Goal: Task Accomplishment & Management: Use online tool/utility

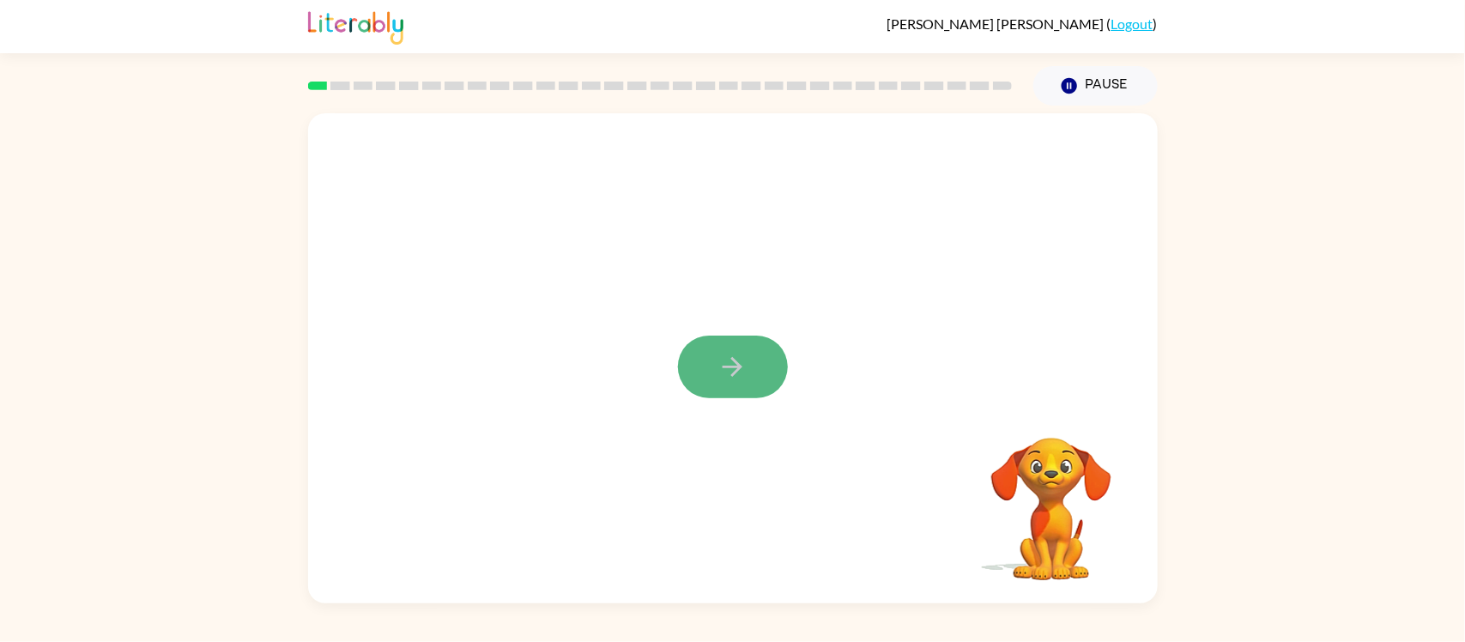
click at [704, 366] on button "button" at bounding box center [733, 367] width 110 height 63
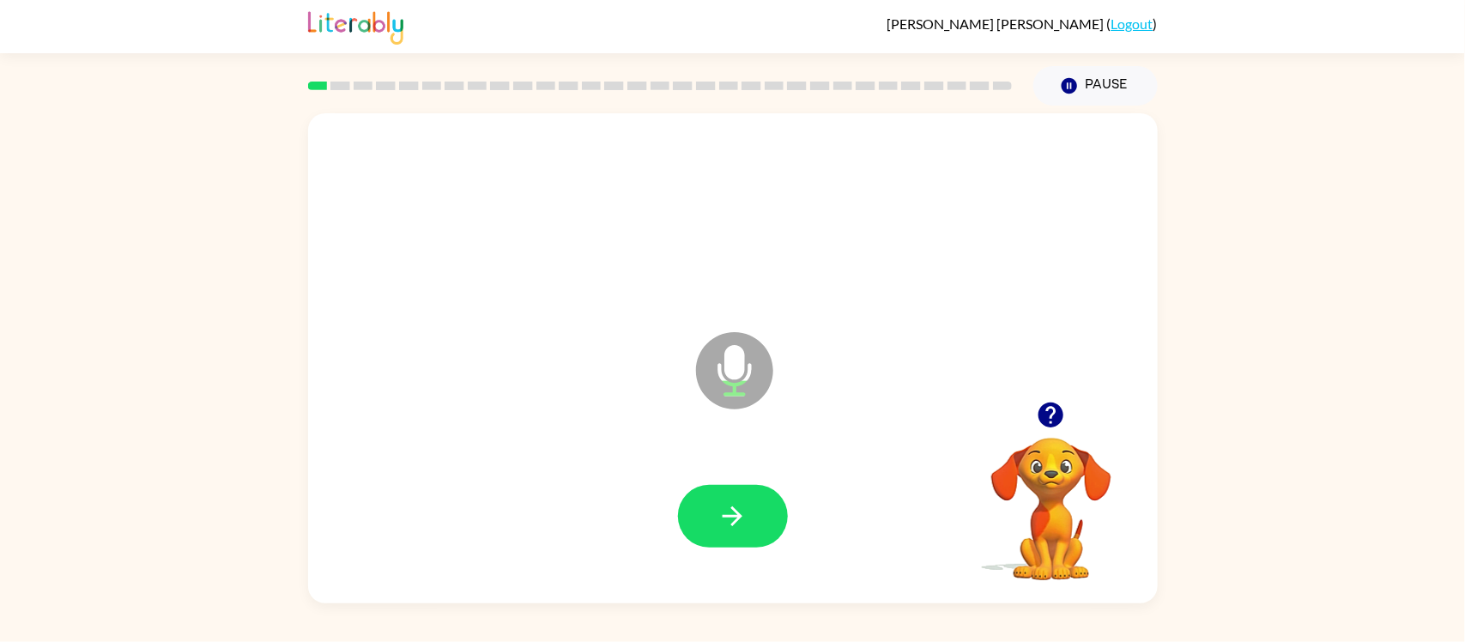
click at [740, 481] on div at bounding box center [732, 516] width 815 height 141
click at [741, 506] on icon "button" at bounding box center [732, 516] width 30 height 30
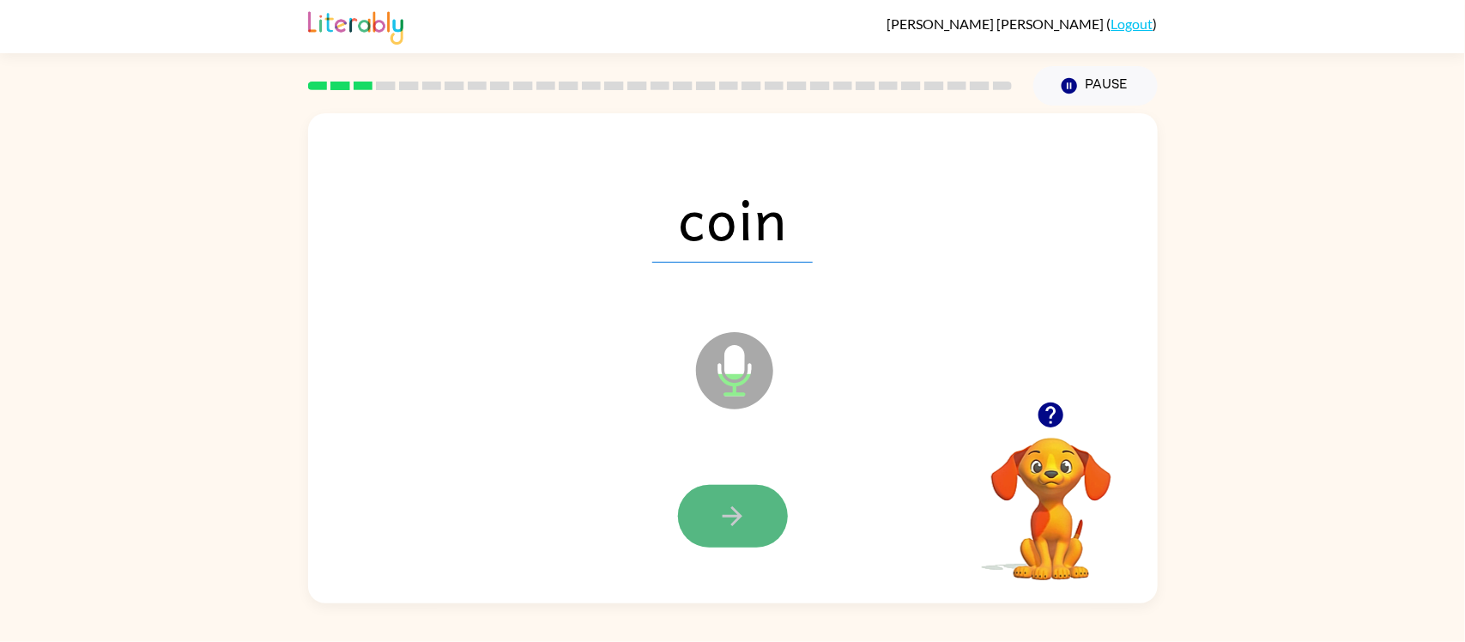
click at [762, 511] on button "button" at bounding box center [733, 516] width 110 height 63
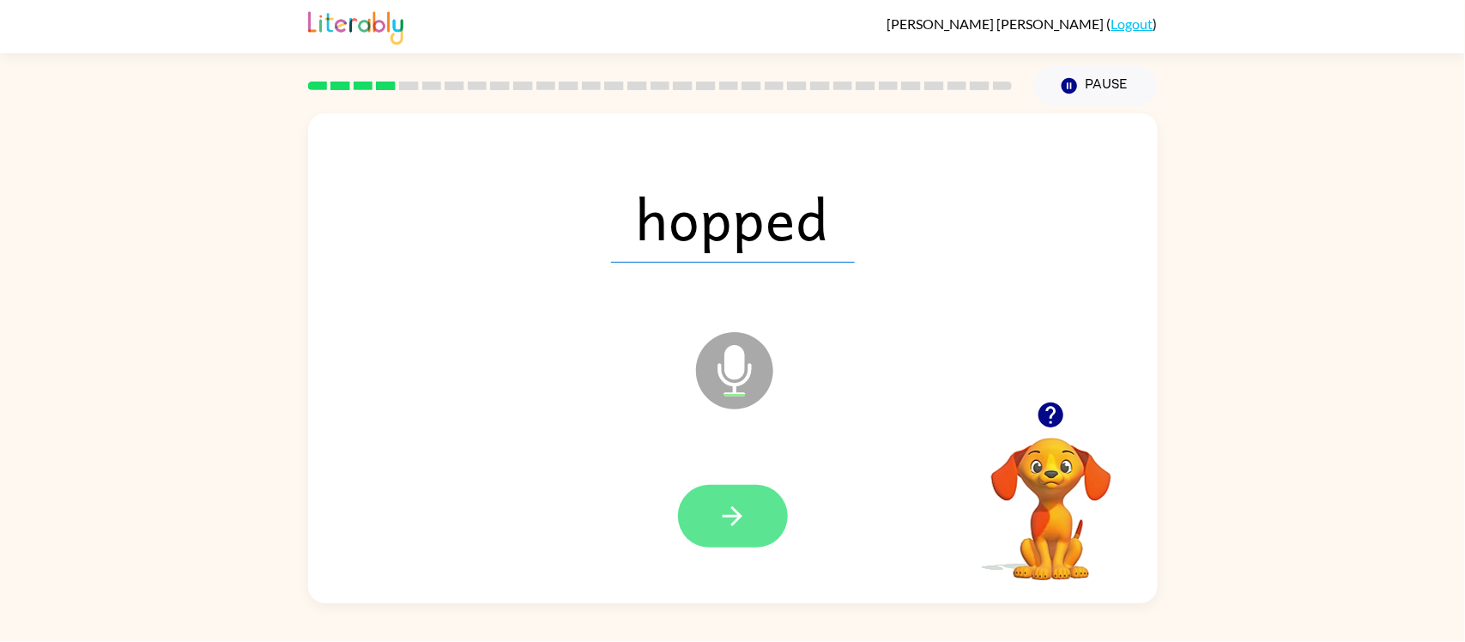
click at [757, 505] on button "button" at bounding box center [733, 516] width 110 height 63
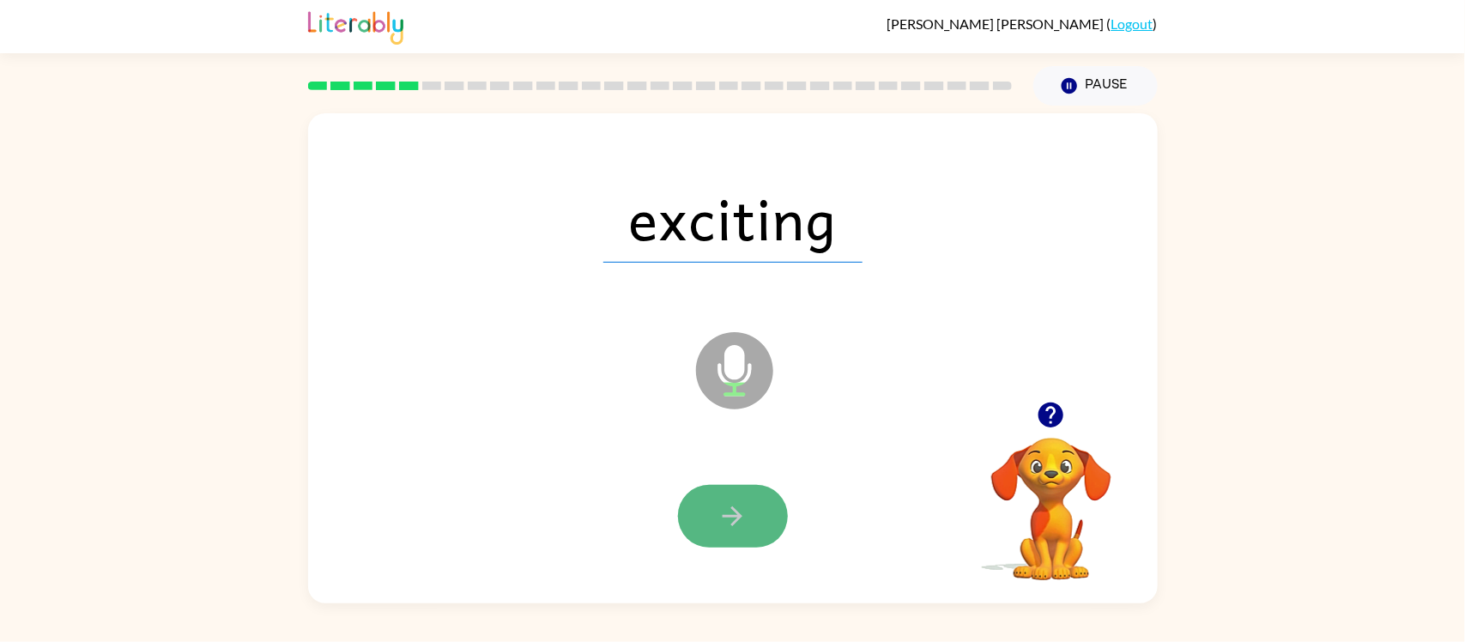
click at [761, 524] on button "button" at bounding box center [733, 516] width 110 height 63
click at [760, 521] on button "button" at bounding box center [733, 516] width 110 height 63
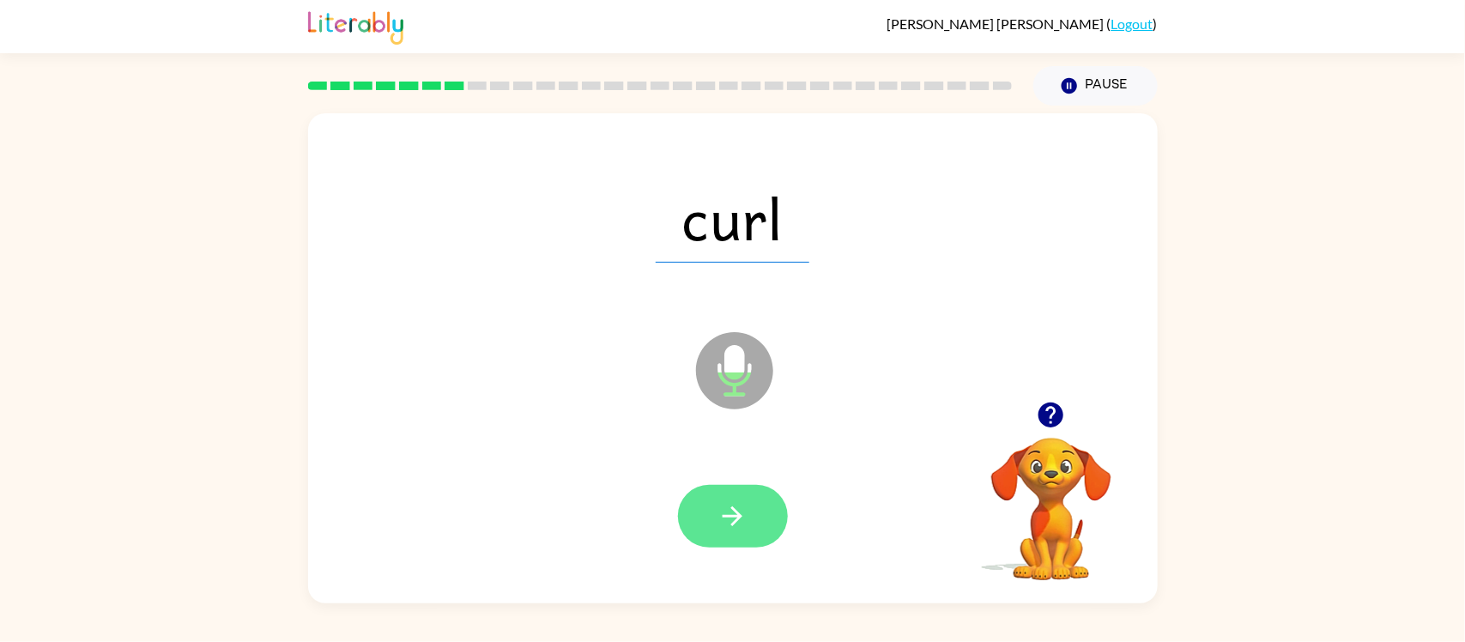
click at [699, 518] on button "button" at bounding box center [733, 516] width 110 height 63
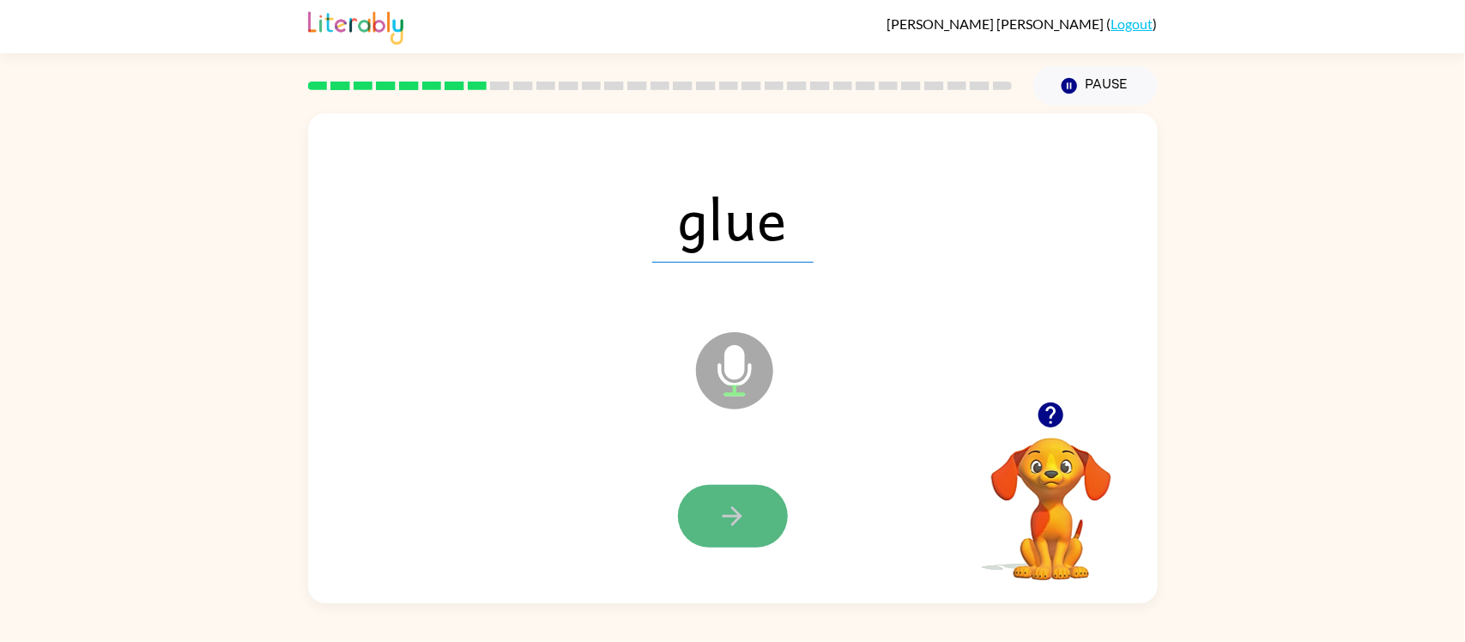
click at [717, 518] on icon "button" at bounding box center [732, 516] width 30 height 30
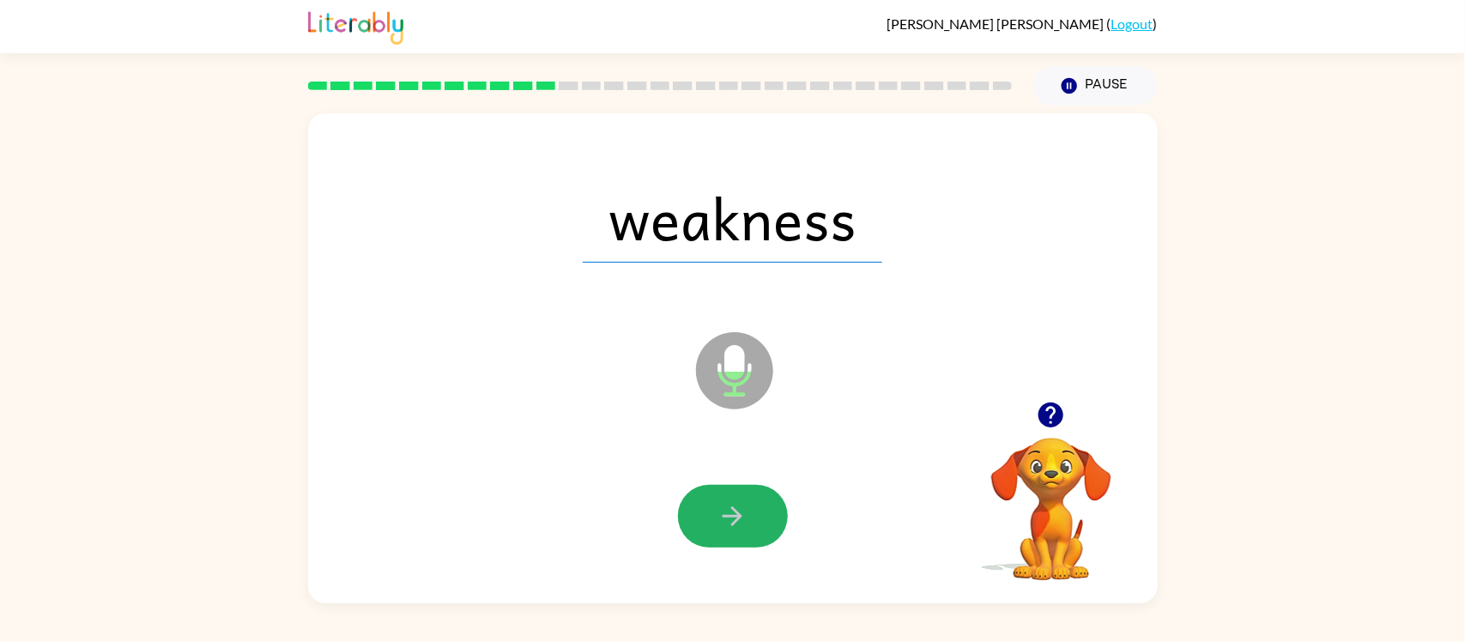
click at [716, 518] on button "button" at bounding box center [733, 516] width 110 height 63
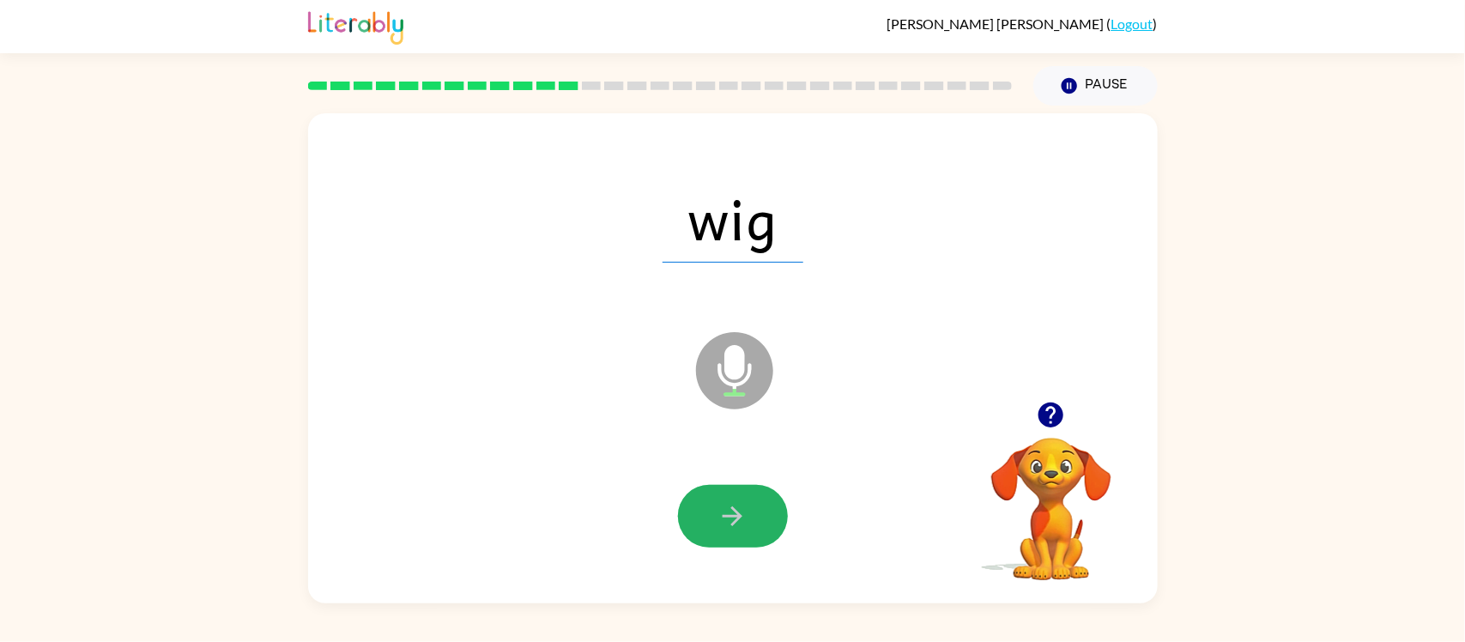
click at [716, 518] on button "button" at bounding box center [733, 516] width 110 height 63
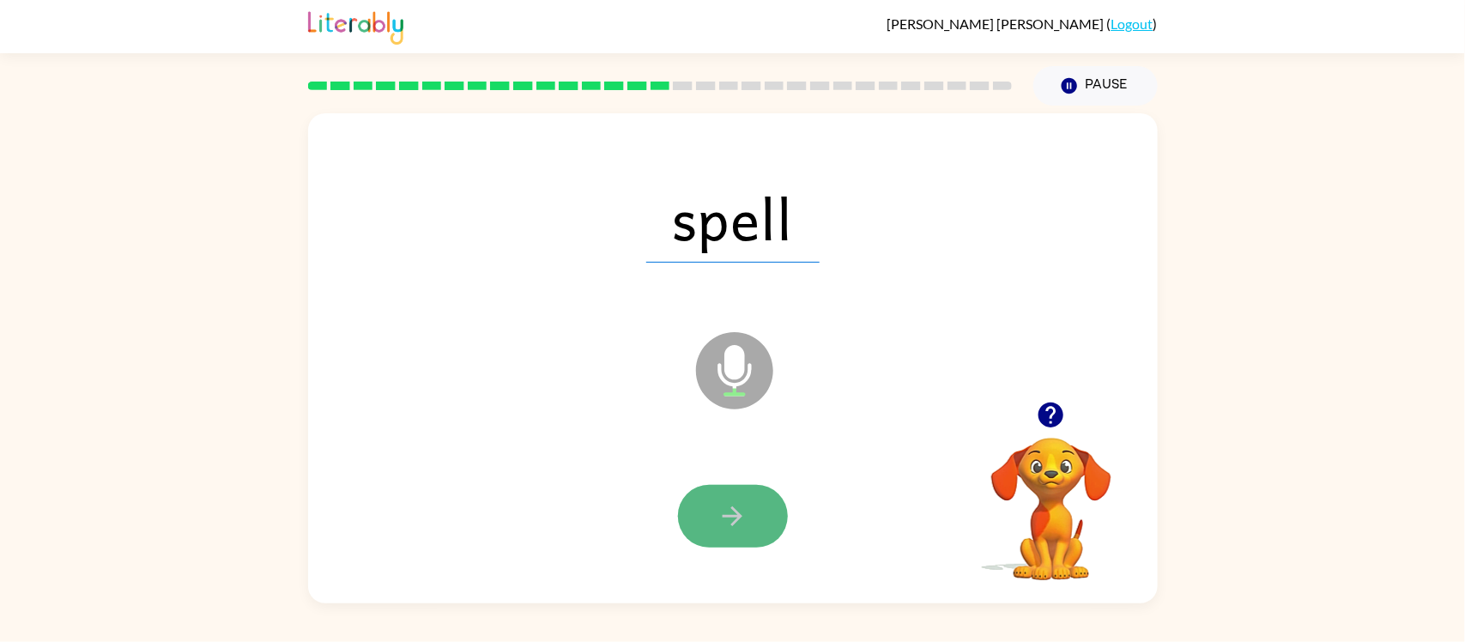
click at [709, 521] on button "button" at bounding box center [733, 516] width 110 height 63
click at [707, 535] on button "button" at bounding box center [733, 516] width 110 height 63
click at [710, 533] on button "button" at bounding box center [733, 516] width 110 height 63
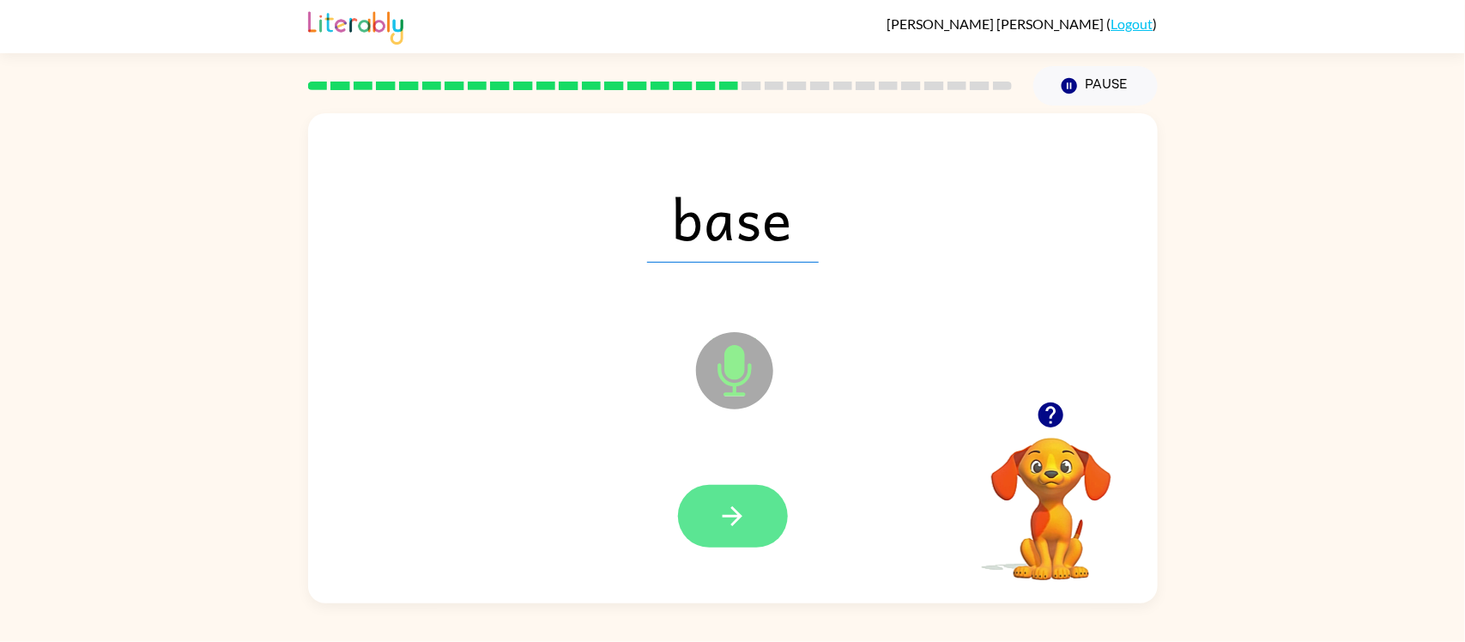
click at [713, 530] on button "button" at bounding box center [733, 516] width 110 height 63
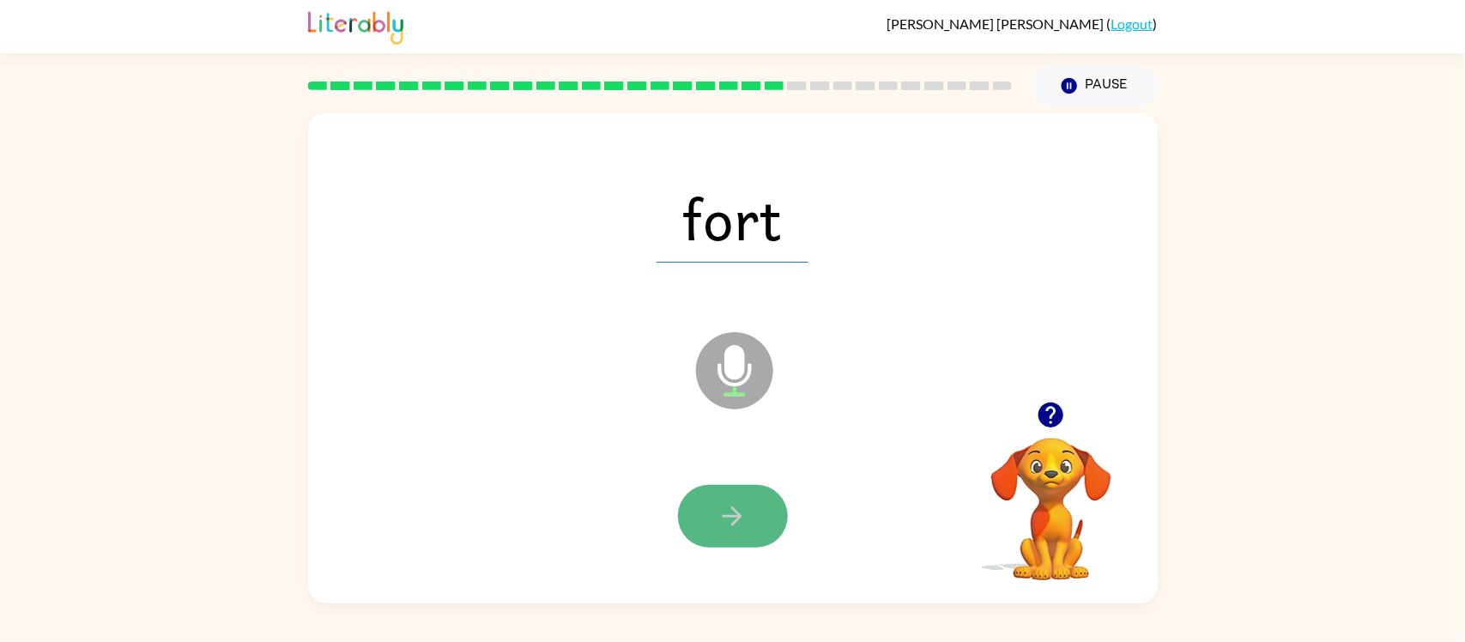
click at [712, 530] on button "button" at bounding box center [733, 516] width 110 height 63
click at [712, 532] on button "button" at bounding box center [733, 516] width 110 height 63
click at [716, 535] on button "button" at bounding box center [733, 516] width 110 height 63
click at [729, 509] on icon "button" at bounding box center [732, 516] width 30 height 30
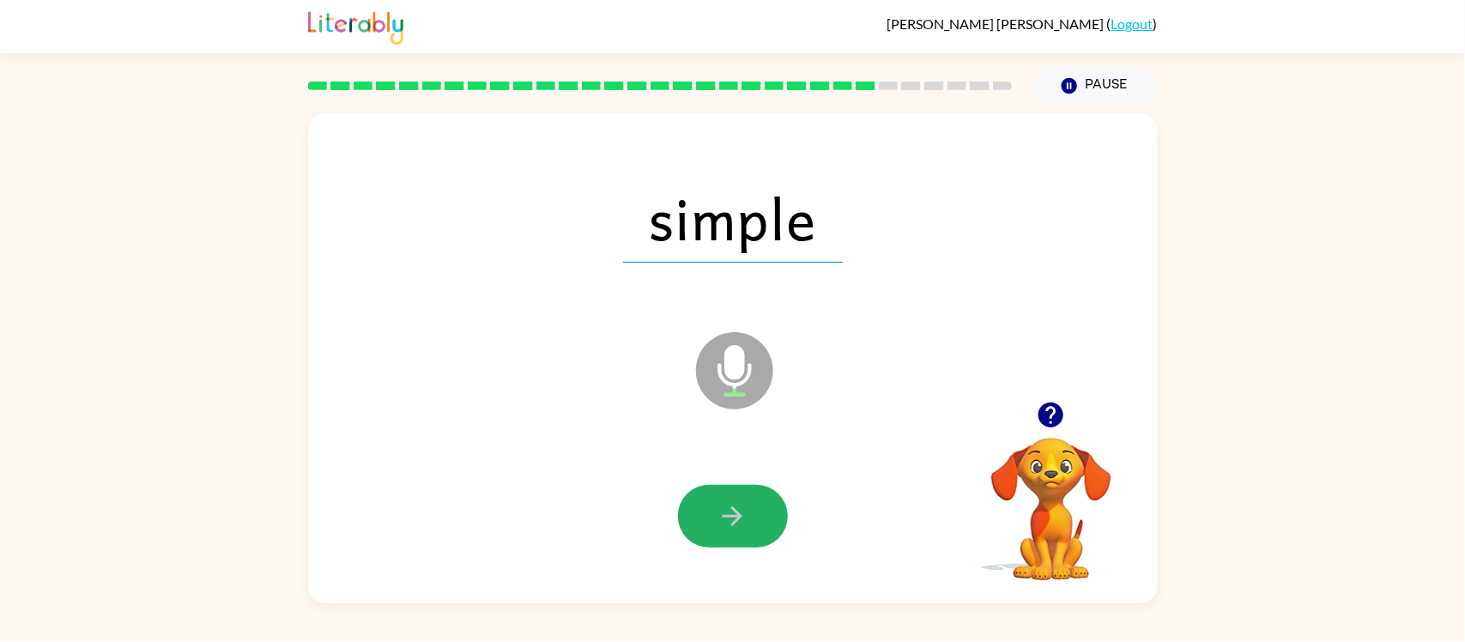
click at [729, 509] on icon "button" at bounding box center [732, 516] width 30 height 30
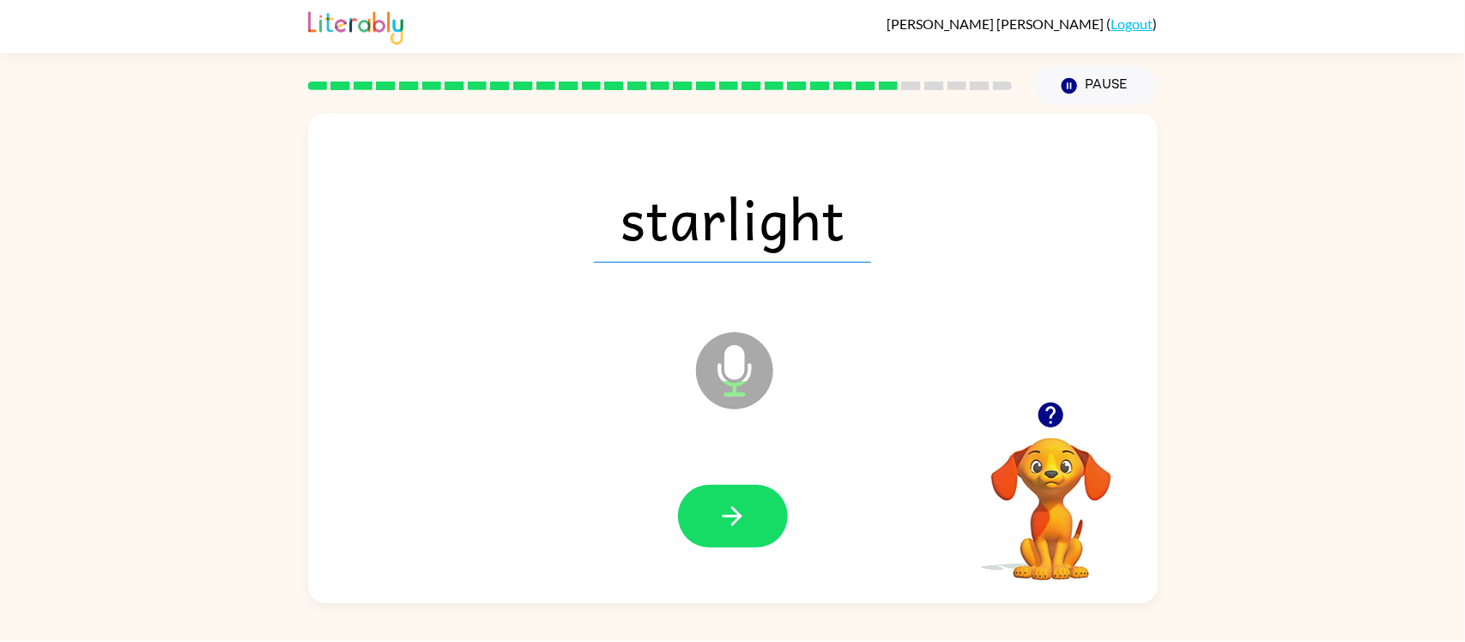
click at [729, 509] on icon "button" at bounding box center [732, 516] width 30 height 30
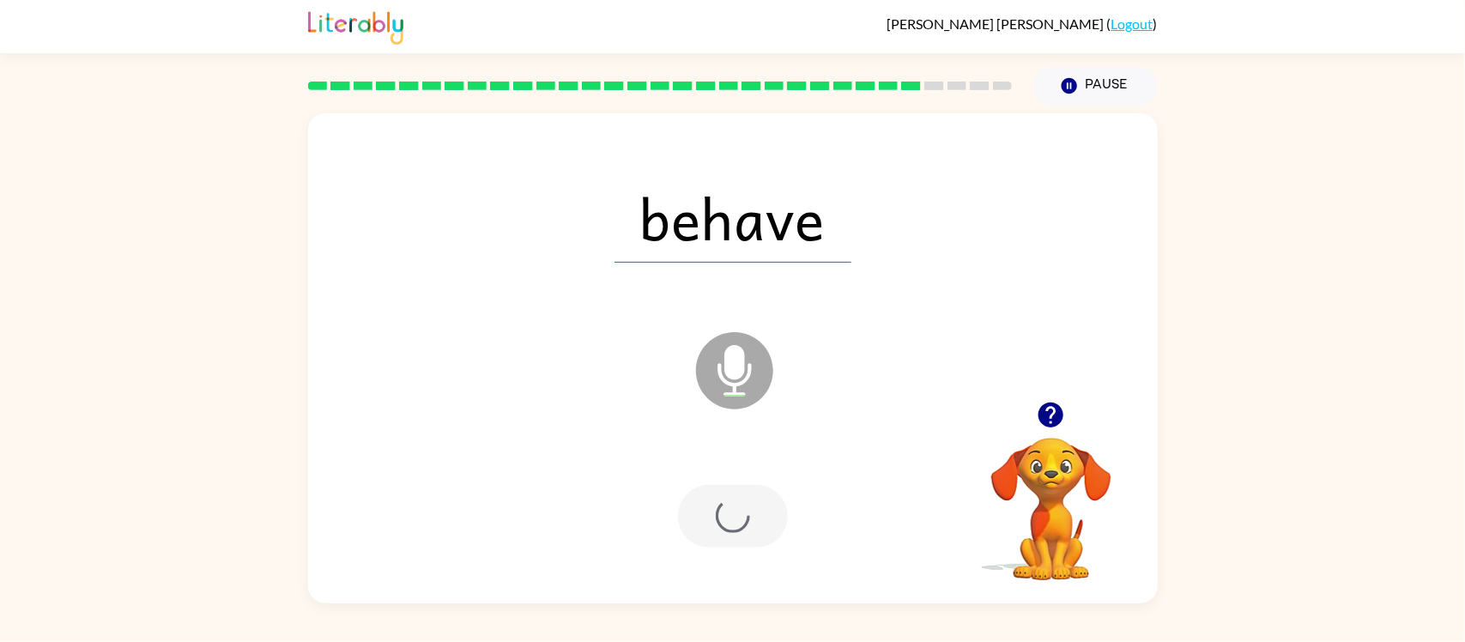
click at [729, 512] on div at bounding box center [733, 516] width 110 height 63
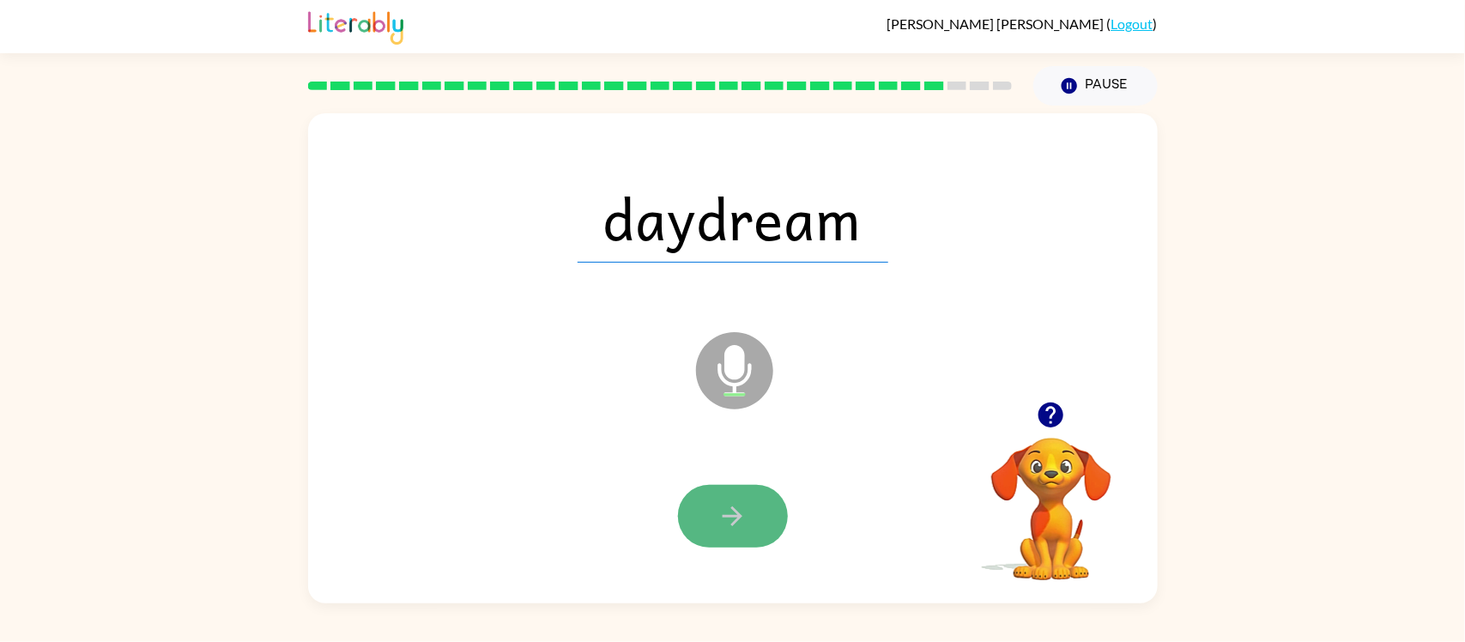
click at [729, 512] on icon "button" at bounding box center [732, 516] width 30 height 30
click at [730, 516] on icon "button" at bounding box center [733, 516] width 20 height 20
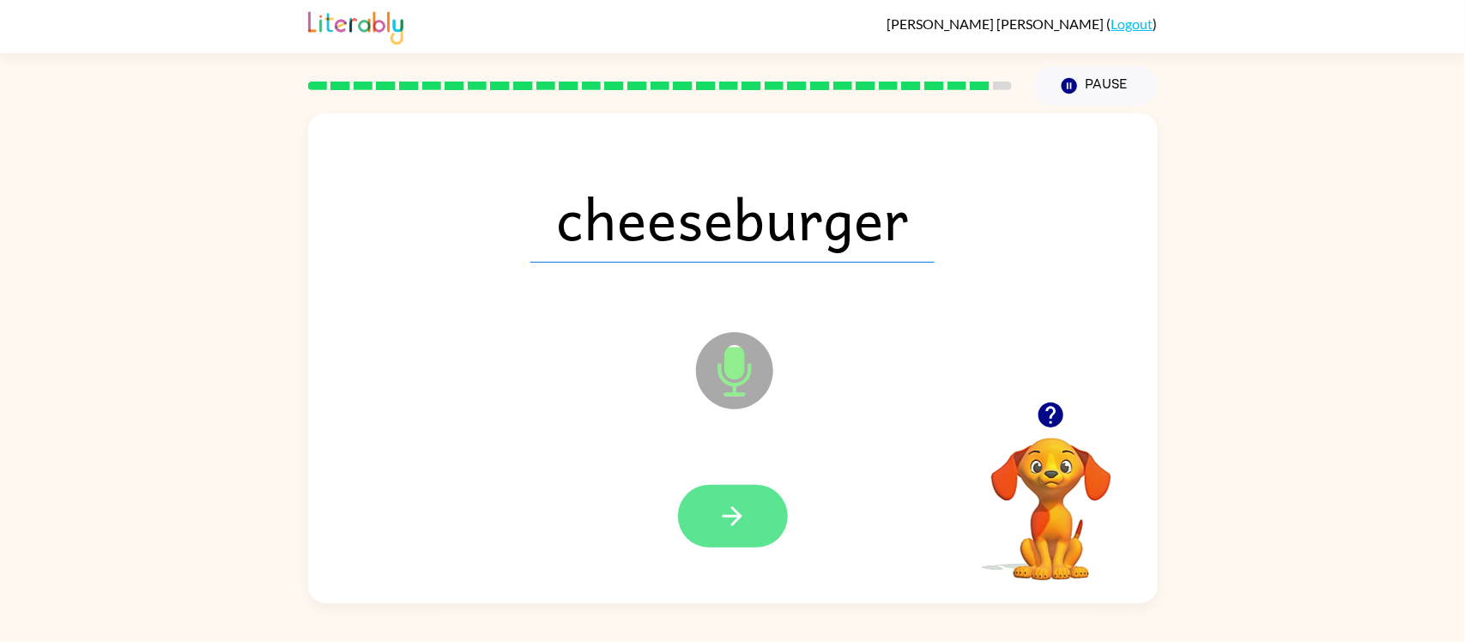
click at [732, 521] on icon "button" at bounding box center [732, 516] width 30 height 30
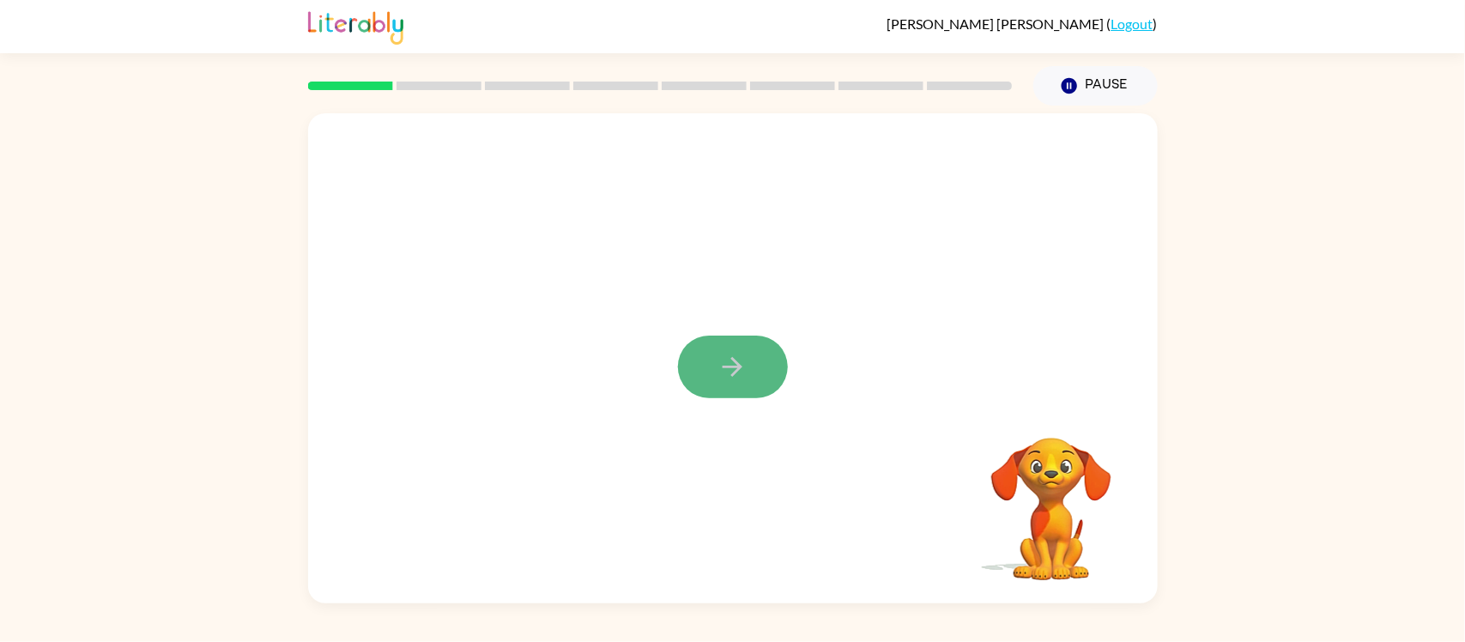
click at [739, 360] on icon "button" at bounding box center [732, 367] width 30 height 30
